Goal: Task Accomplishment & Management: Manage account settings

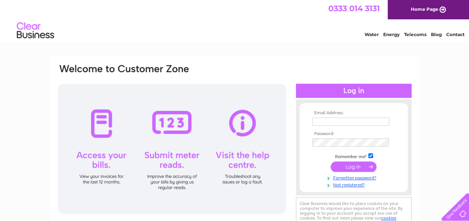
click at [337, 117] on td at bounding box center [353, 122] width 86 height 12
click at [335, 121] on input "text" at bounding box center [350, 122] width 77 height 8
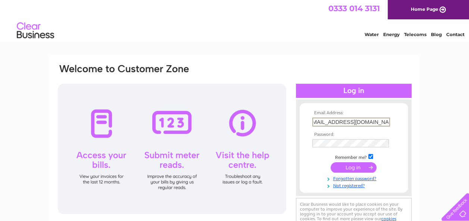
scroll to position [0, 11]
type input "gsperformance@scottishpower.com"
click at [330, 163] on input "submit" at bounding box center [353, 168] width 46 height 10
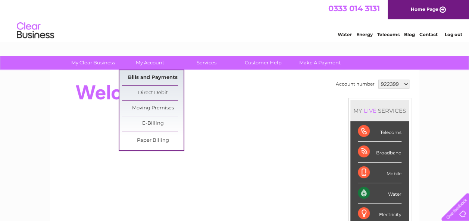
click at [144, 76] on link "Bills and Payments" at bounding box center [153, 77] width 62 height 15
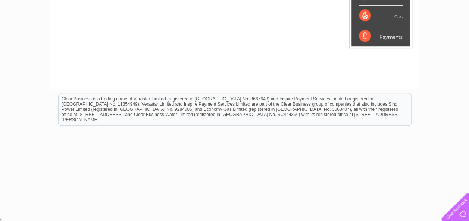
scroll to position [41, 0]
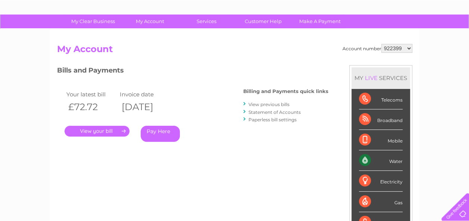
click at [99, 129] on link "." at bounding box center [96, 131] width 65 height 11
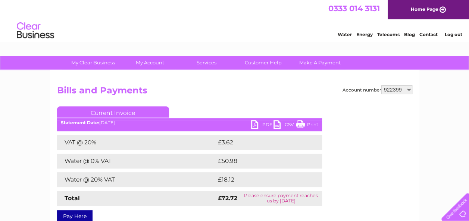
click at [254, 122] on link "PDF" at bounding box center [262, 125] width 22 height 11
